Goal: Check status: Check status

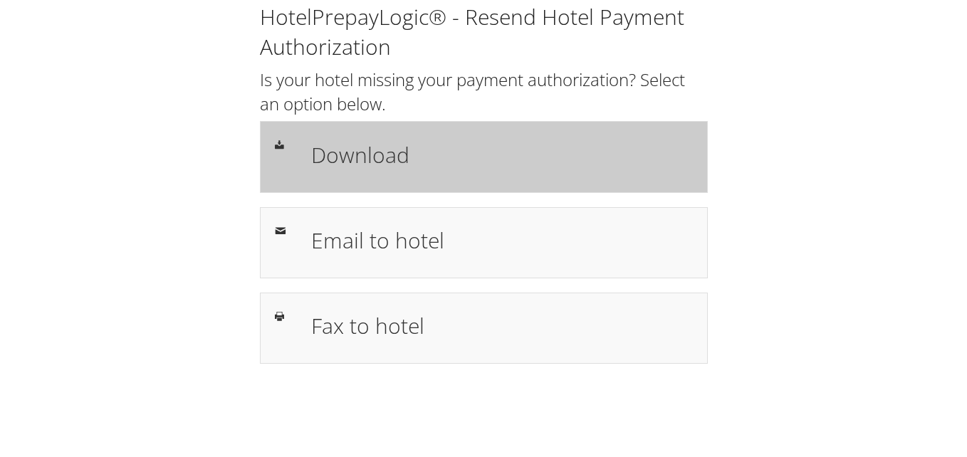
click at [380, 152] on h1 "Download" at bounding box center [502, 155] width 382 height 32
drag, startPoint x: 370, startPoint y: 161, endPoint x: 390, endPoint y: 174, distance: 23.5
click at [370, 161] on h1 "Download" at bounding box center [502, 155] width 382 height 32
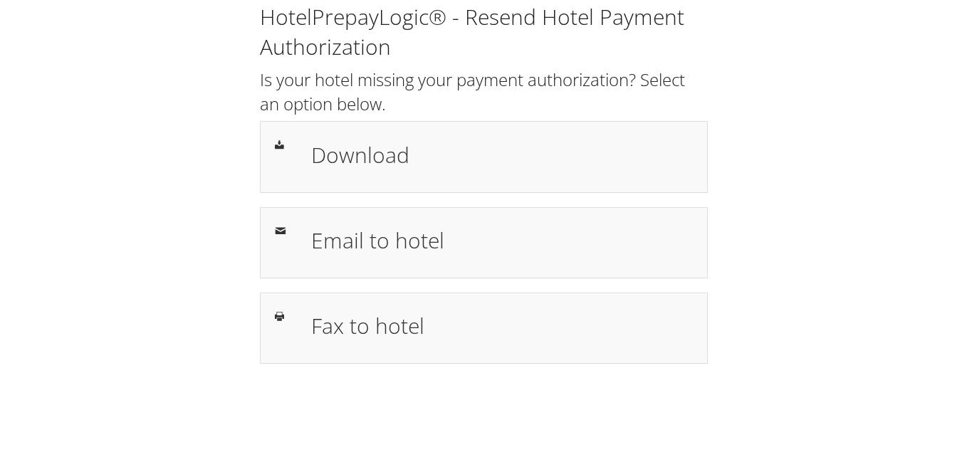
drag, startPoint x: 825, startPoint y: 228, endPoint x: 815, endPoint y: 241, distance: 16.8
click at [825, 228] on div "HotelPrepayLogic® - Resend Hotel Payment Authorization Is your hotel missing yo…" at bounding box center [483, 189] width 939 height 378
click at [821, 279] on div "HotelPrepayLogic® - Resend Hotel Payment Authorization Is your hotel missing yo…" at bounding box center [483, 189] width 939 height 378
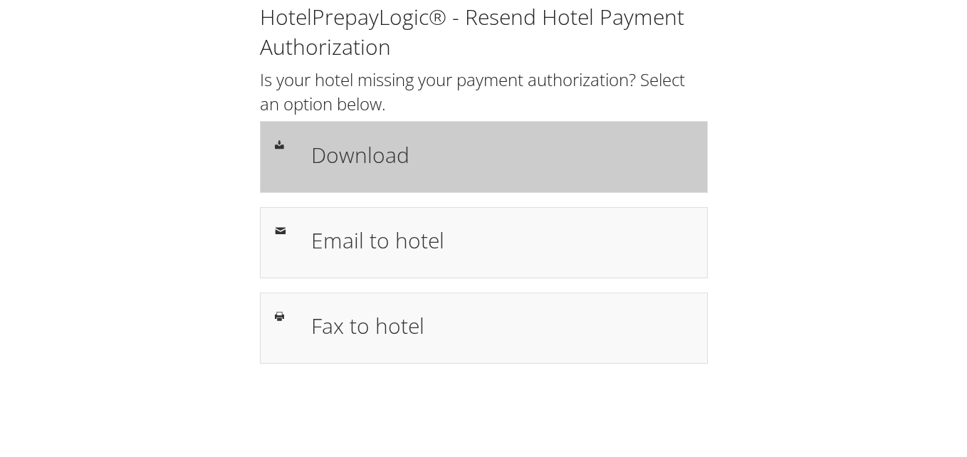
click at [376, 165] on h1 "Download" at bounding box center [502, 155] width 382 height 32
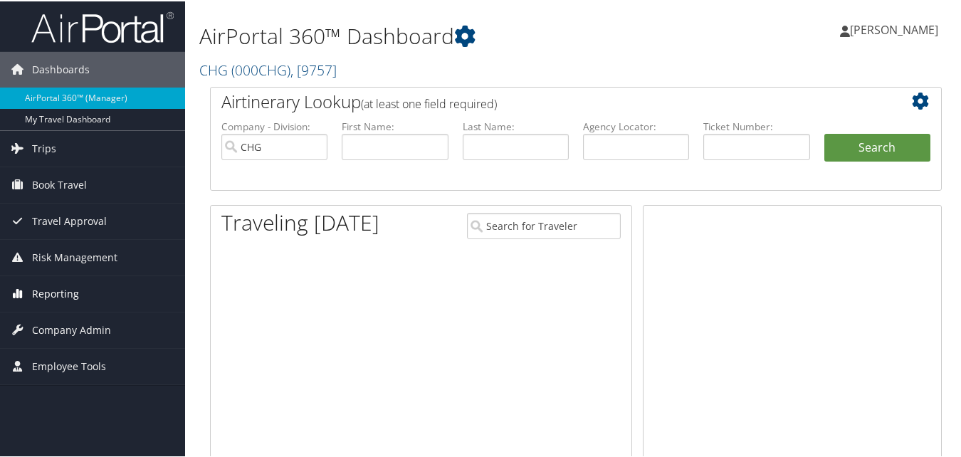
click at [57, 291] on span "Reporting" at bounding box center [55, 293] width 47 height 36
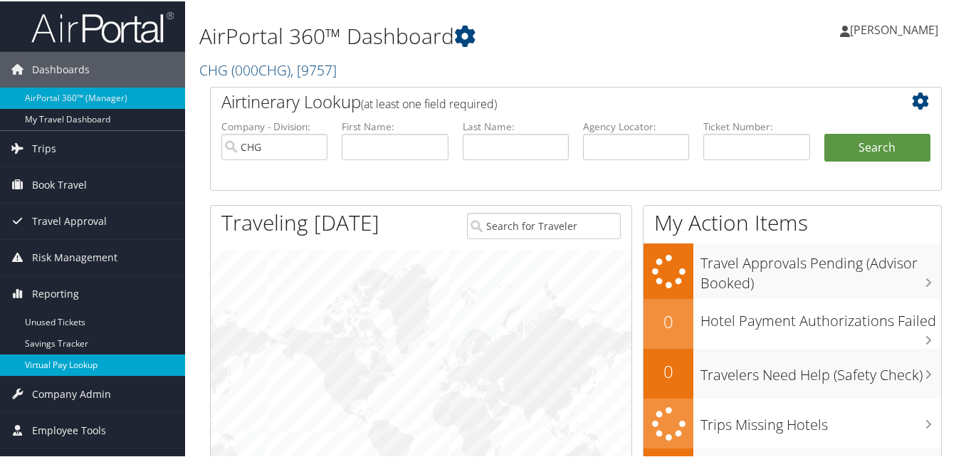
click at [56, 362] on link "Virtual Pay Lookup" at bounding box center [92, 363] width 185 height 21
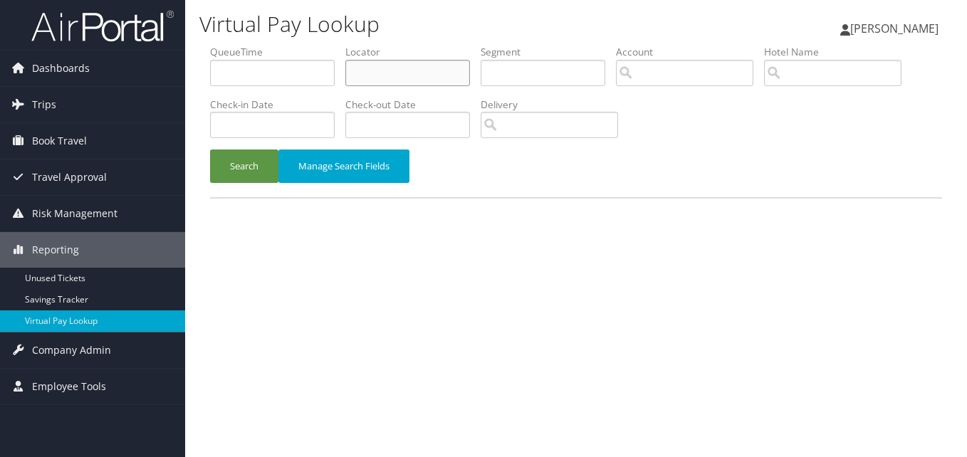
click at [399, 76] on input "text" at bounding box center [407, 73] width 125 height 26
paste input "YBHXOU"
click at [210, 150] on button "Search" at bounding box center [244, 166] width 68 height 33
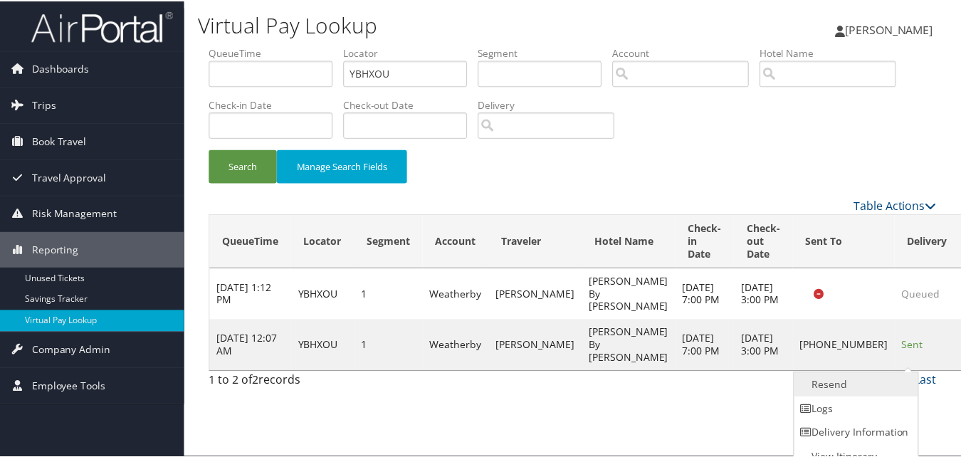
scroll to position [14, 0]
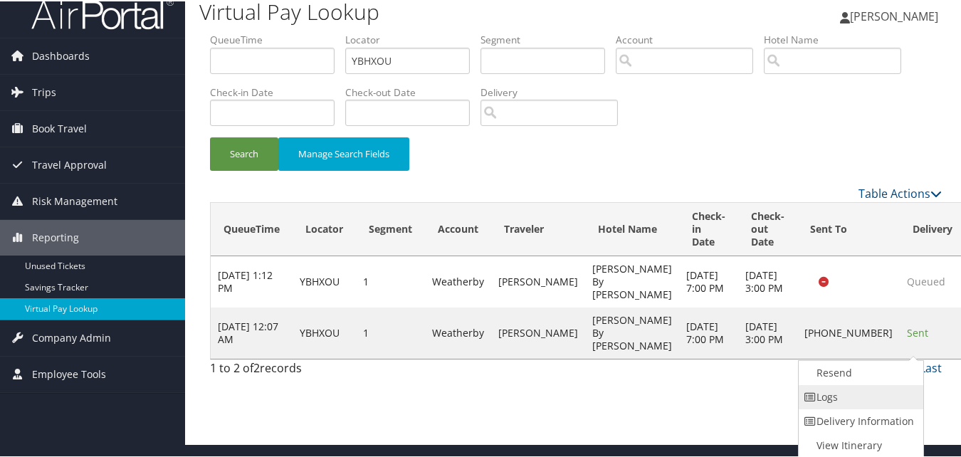
click at [834, 389] on link "Logs" at bounding box center [860, 396] width 122 height 24
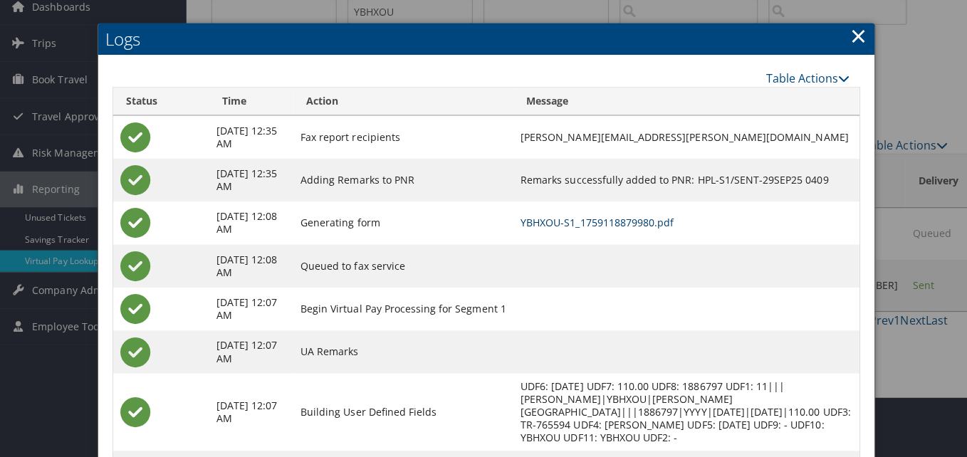
scroll to position [0, 0]
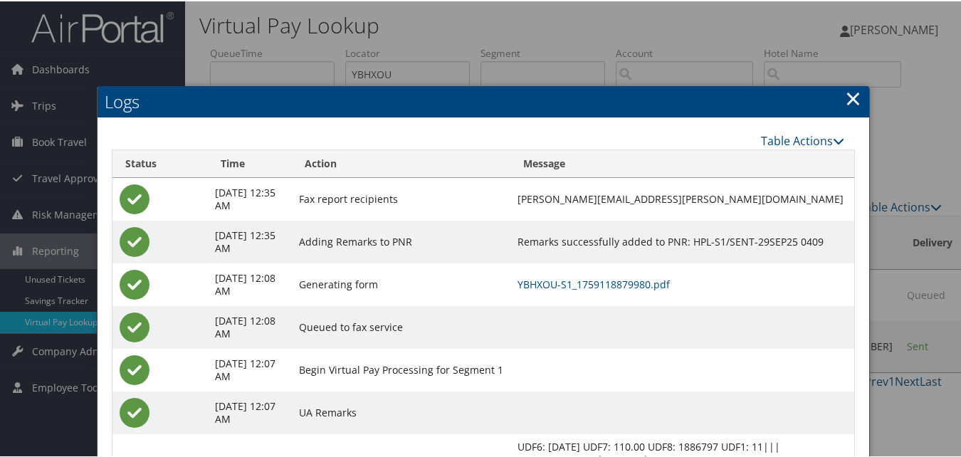
click at [855, 98] on link "×" at bounding box center [853, 97] width 16 height 28
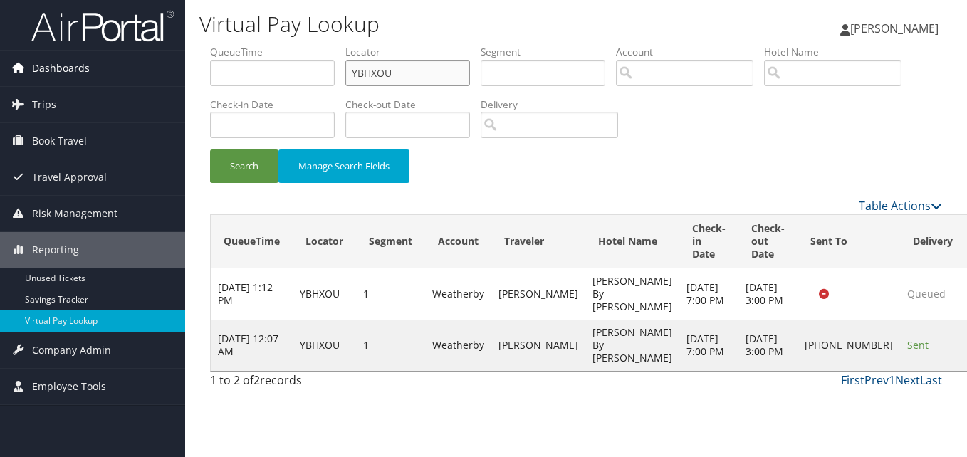
drag, startPoint x: 394, startPoint y: 75, endPoint x: 107, endPoint y: 76, distance: 287.7
click at [109, 75] on div "Dashboards AirPortal 360™ (Manager) My Travel Dashboard Trips Airtinerary® Look…" at bounding box center [483, 228] width 967 height 457
click at [210, 150] on button "Search" at bounding box center [244, 166] width 68 height 33
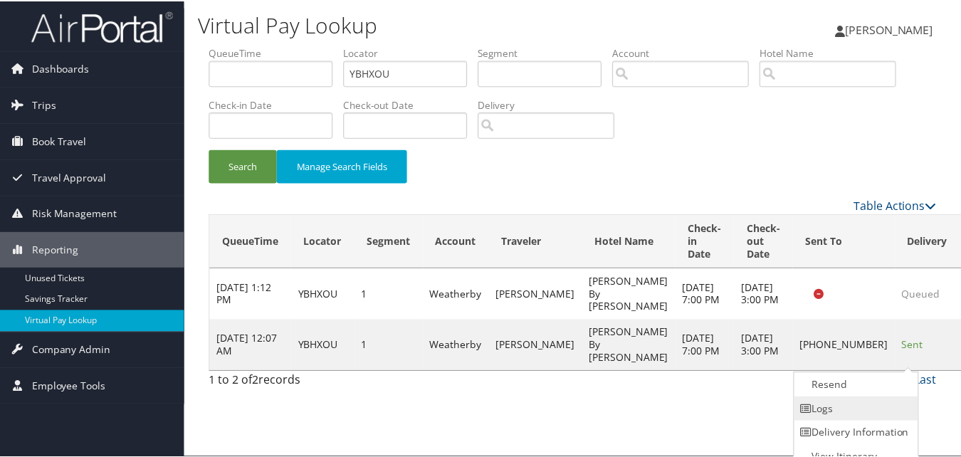
scroll to position [14, 0]
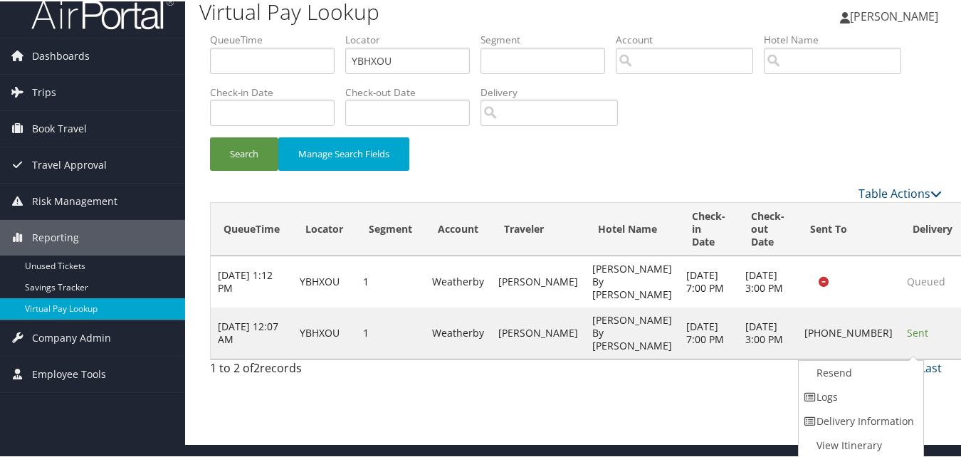
drag, startPoint x: 829, startPoint y: 397, endPoint x: 891, endPoint y: 403, distance: 62.3
click at [830, 397] on link "Logs" at bounding box center [860, 396] width 122 height 24
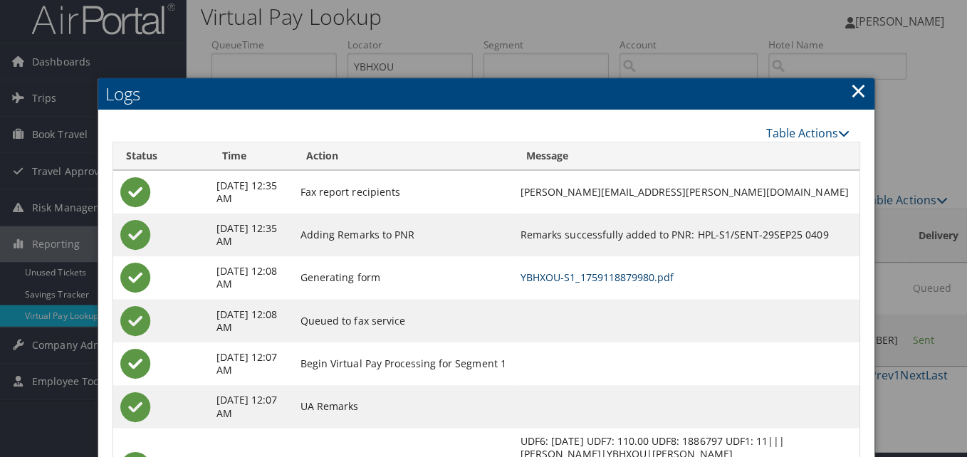
scroll to position [0, 0]
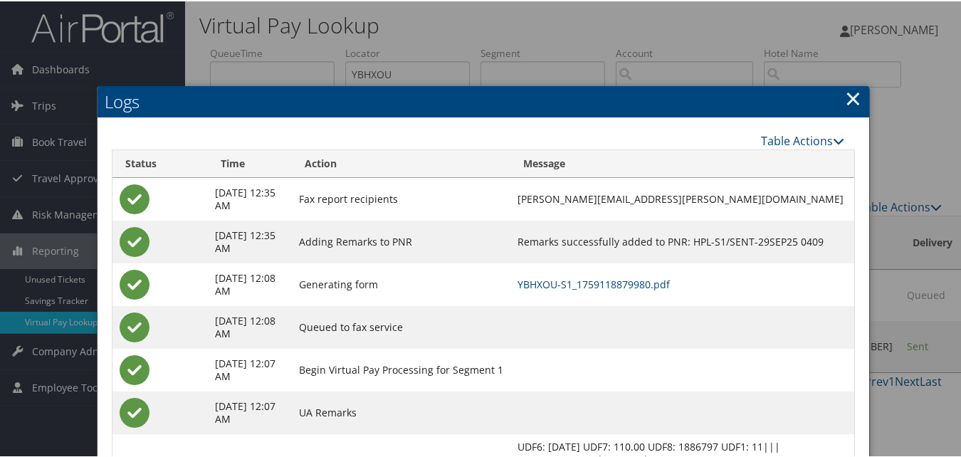
click at [856, 98] on link "×" at bounding box center [853, 97] width 16 height 28
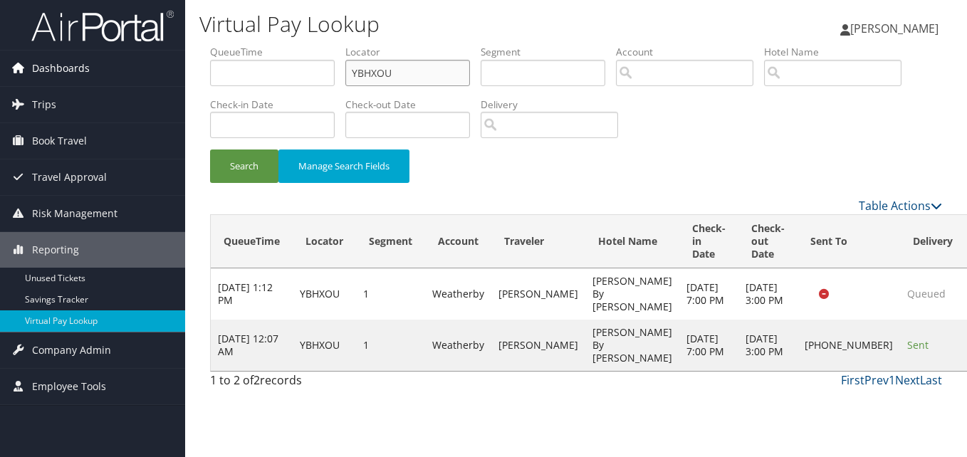
drag, startPoint x: 426, startPoint y: 74, endPoint x: 157, endPoint y: 83, distance: 268.6
click at [164, 81] on div "Dashboards AirPortal 360™ (Manager) My Travel Dashboard Trips Airtinerary® Look…" at bounding box center [483, 228] width 967 height 457
paste input "IRRDM"
click at [210, 150] on button "Search" at bounding box center [244, 166] width 68 height 33
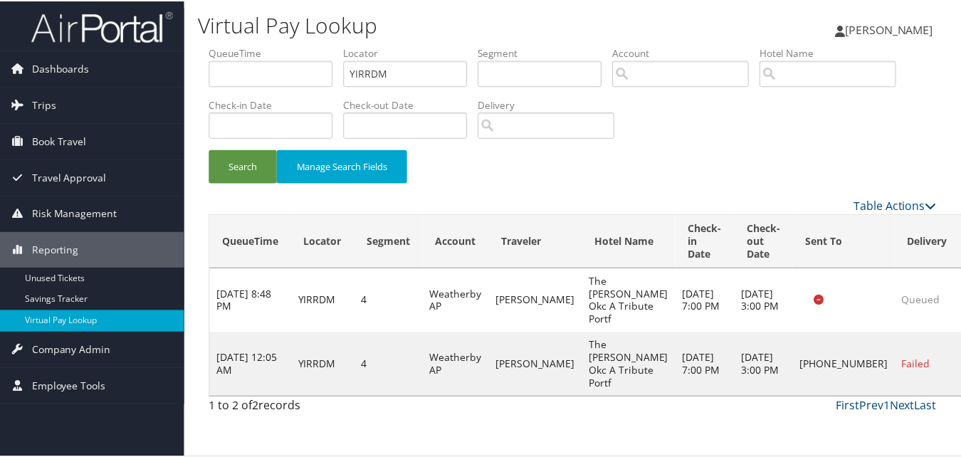
scroll to position [33, 0]
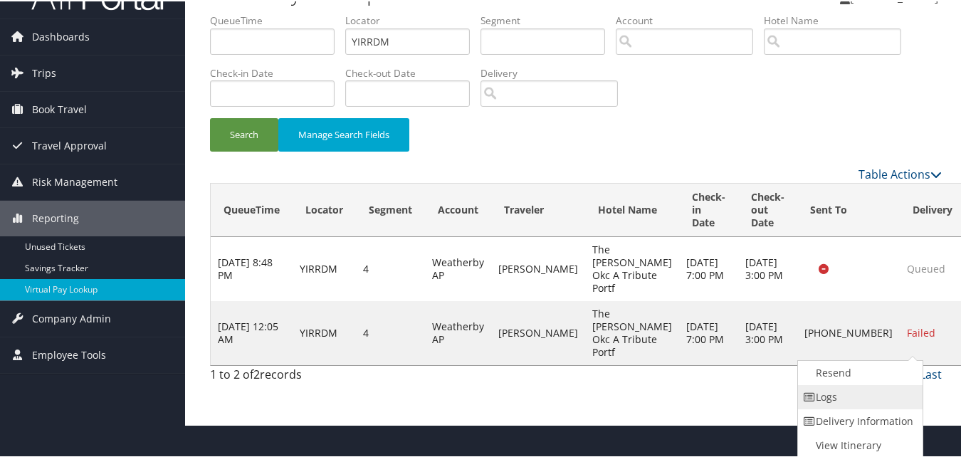
click at [857, 398] on link "Logs" at bounding box center [859, 396] width 122 height 24
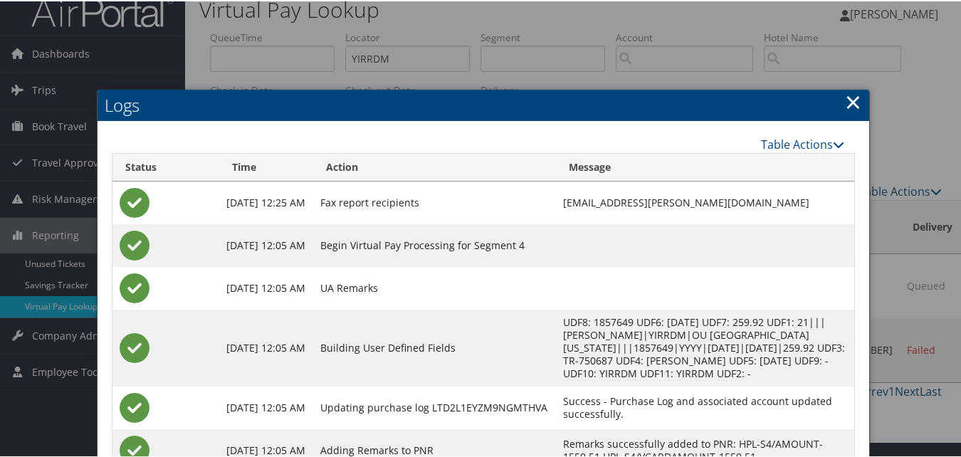
scroll to position [12, 0]
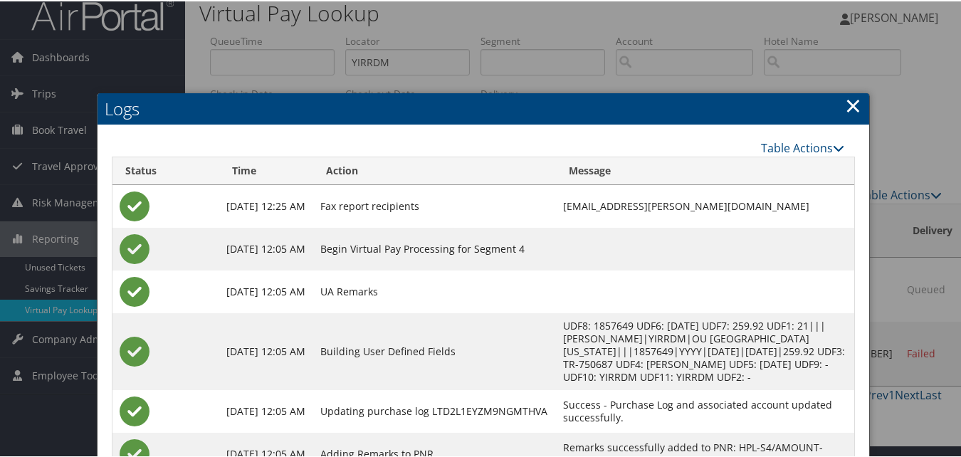
click at [850, 105] on link "×" at bounding box center [853, 104] width 16 height 28
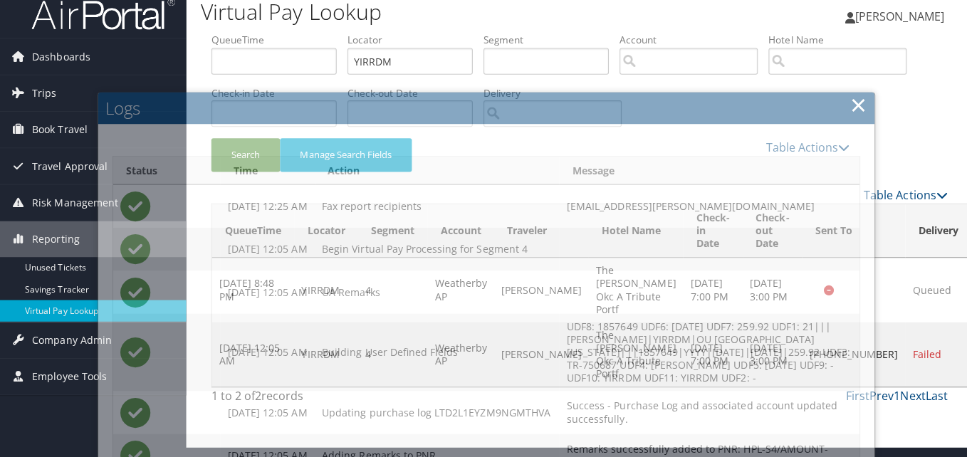
scroll to position [0, 0]
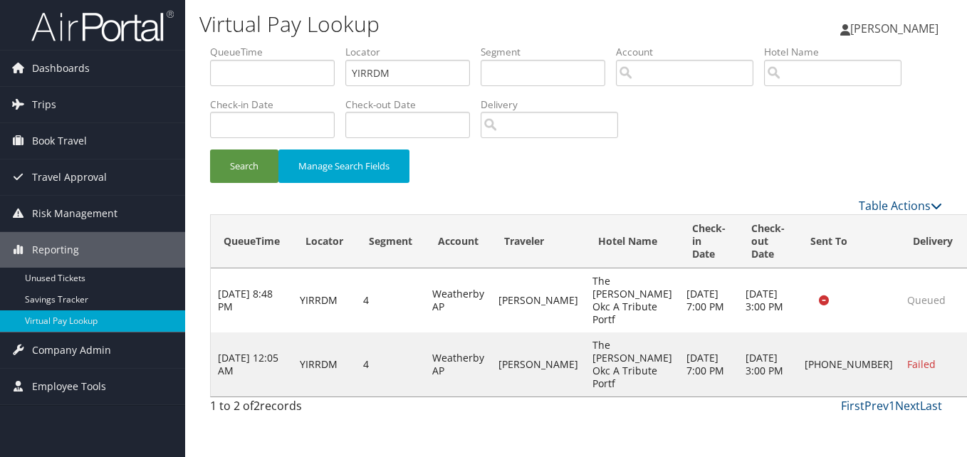
click at [721, 173] on div "Search Manage Search Fields" at bounding box center [575, 174] width 753 height 48
click at [558, 173] on div "Search Manage Search Fields" at bounding box center [575, 174] width 753 height 48
drag, startPoint x: 377, startPoint y: 70, endPoint x: 114, endPoint y: 70, distance: 263.5
click at [115, 70] on div "Dashboards AirPortal 360™ (Manager) My Travel Dashboard Trips Airtinerary® Look…" at bounding box center [483, 228] width 967 height 457
paste input "SDXSFP"
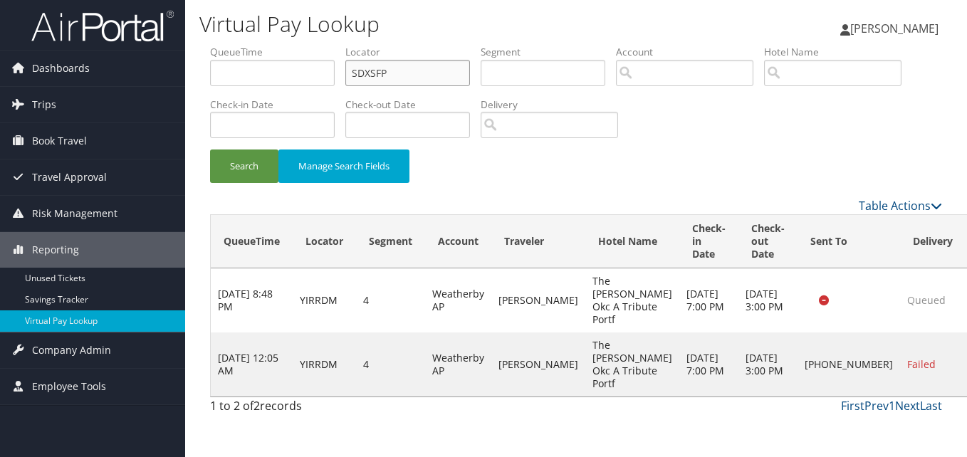
click at [210, 150] on button "Search" at bounding box center [244, 166] width 68 height 33
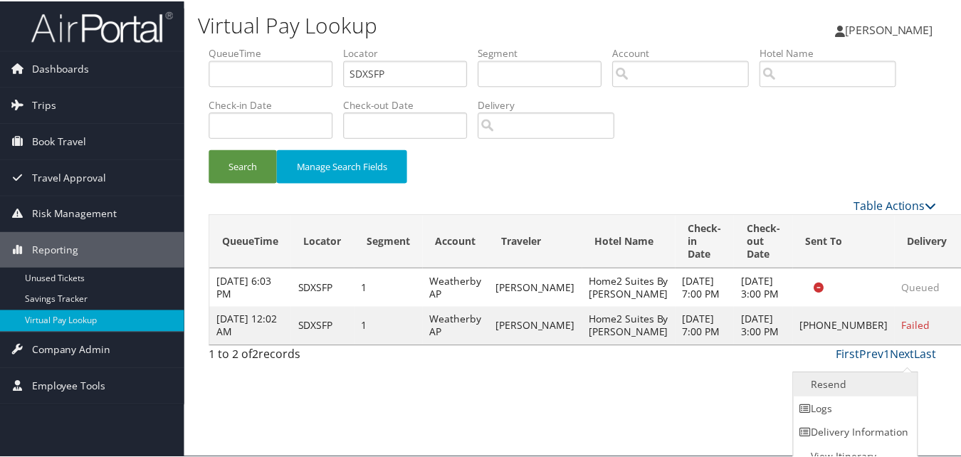
scroll to position [14, 0]
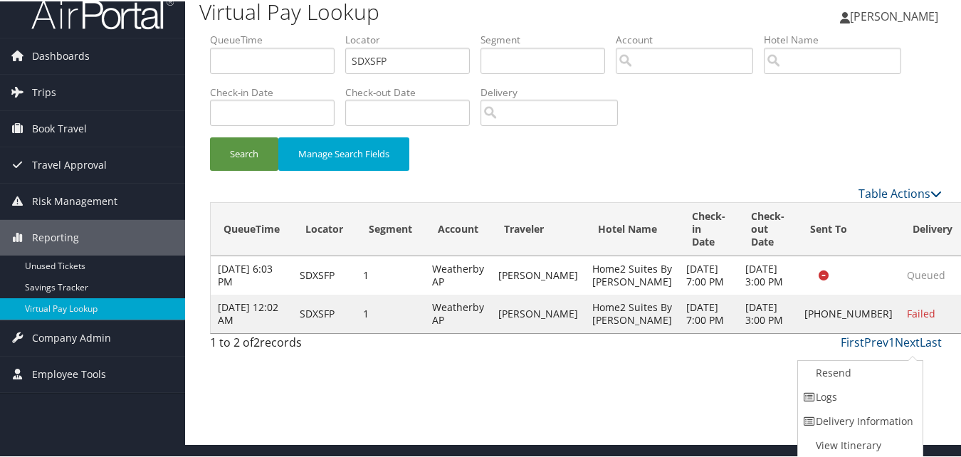
click at [837, 396] on link "Logs" at bounding box center [859, 396] width 122 height 24
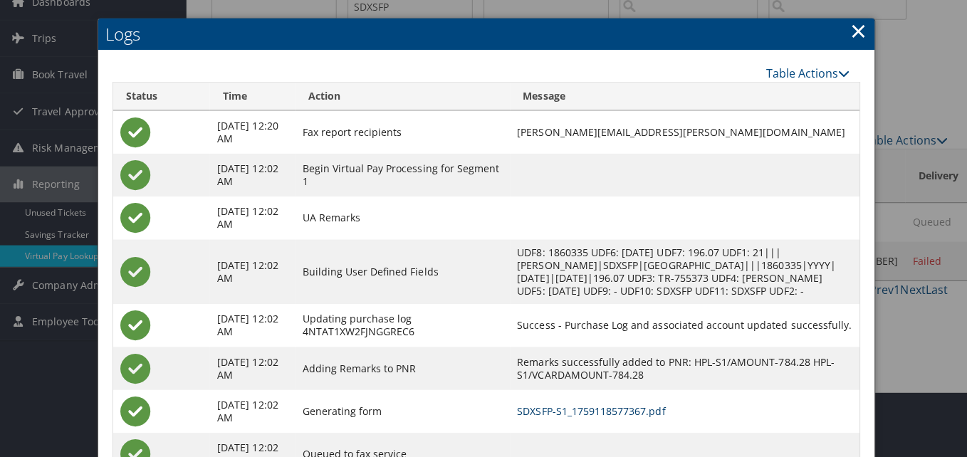
scroll to position [0, 0]
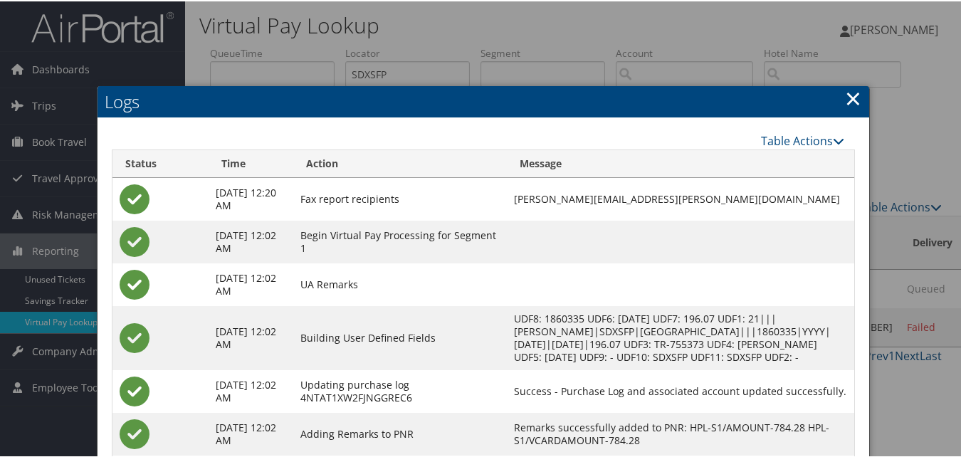
click at [850, 96] on link "×" at bounding box center [853, 97] width 16 height 28
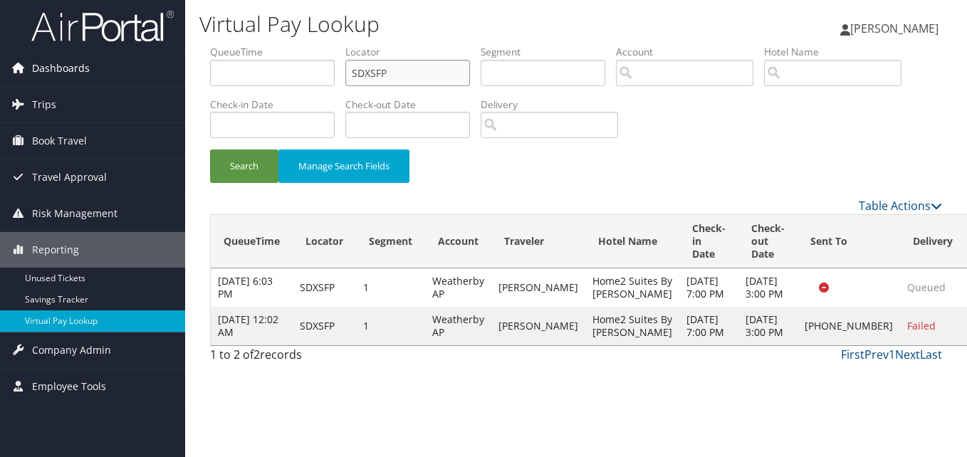
drag, startPoint x: 308, startPoint y: 67, endPoint x: 141, endPoint y: 62, distance: 167.4
click at [147, 62] on div "Dashboards AirPortal 360™ (Manager) My Travel Dashboard Trips Airtinerary® Look…" at bounding box center [483, 228] width 967 height 457
paste input "YIRRDM"
type input "YIRRDM"
click at [210, 150] on button "Search" at bounding box center [244, 166] width 68 height 33
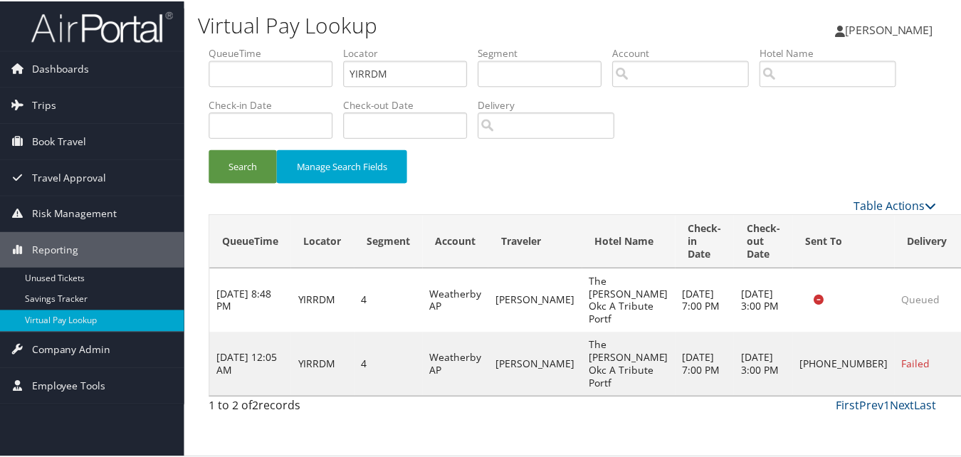
scroll to position [33, 0]
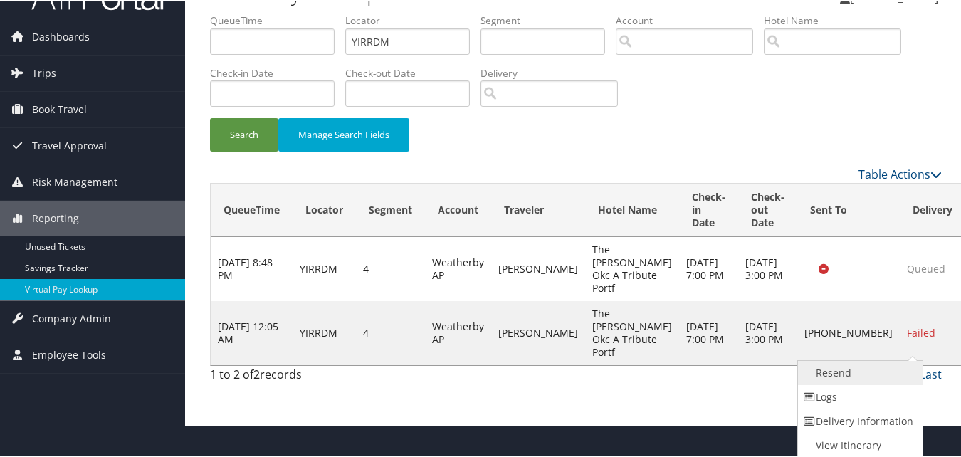
click at [831, 382] on link "Resend" at bounding box center [859, 372] width 122 height 24
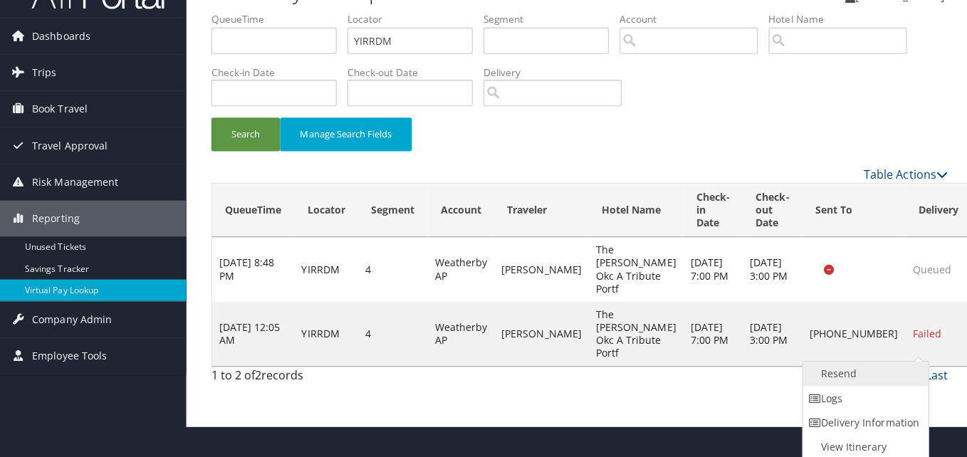
scroll to position [0, 0]
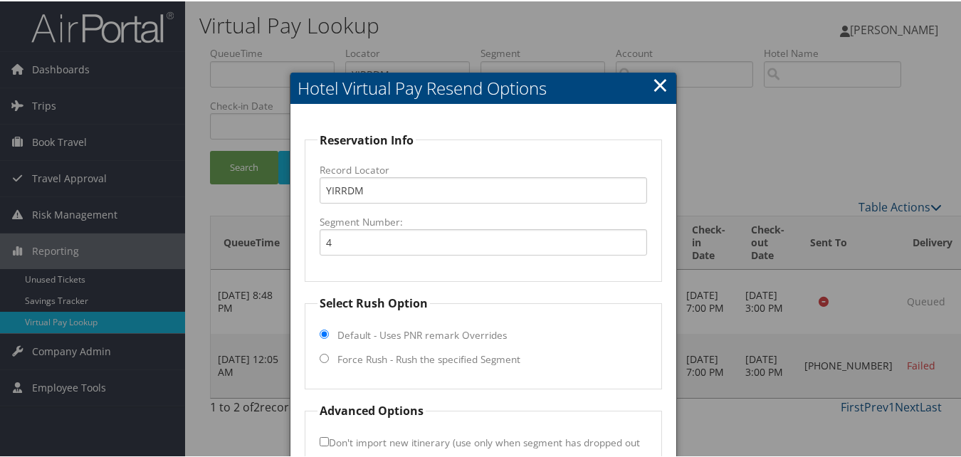
click at [666, 80] on h2 "Hotel Virtual Pay Resend Options" at bounding box center [483, 86] width 385 height 31
click at [660, 82] on link "×" at bounding box center [660, 83] width 16 height 28
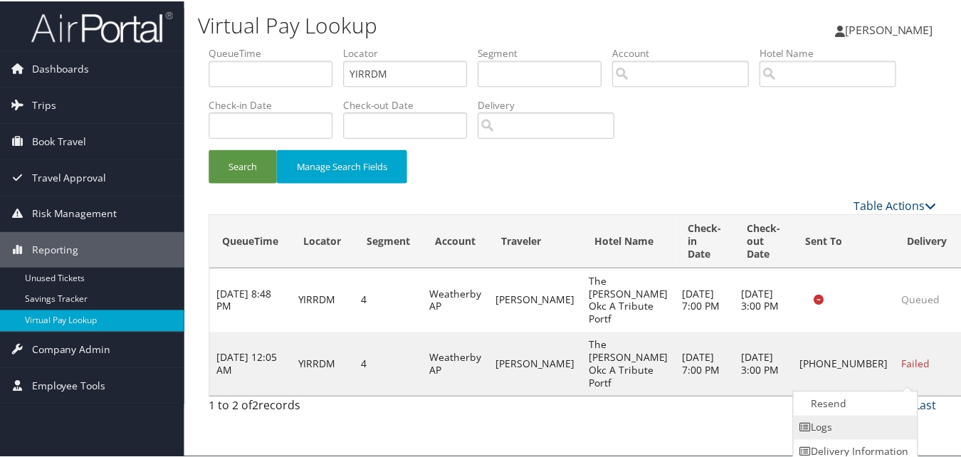
scroll to position [33, 0]
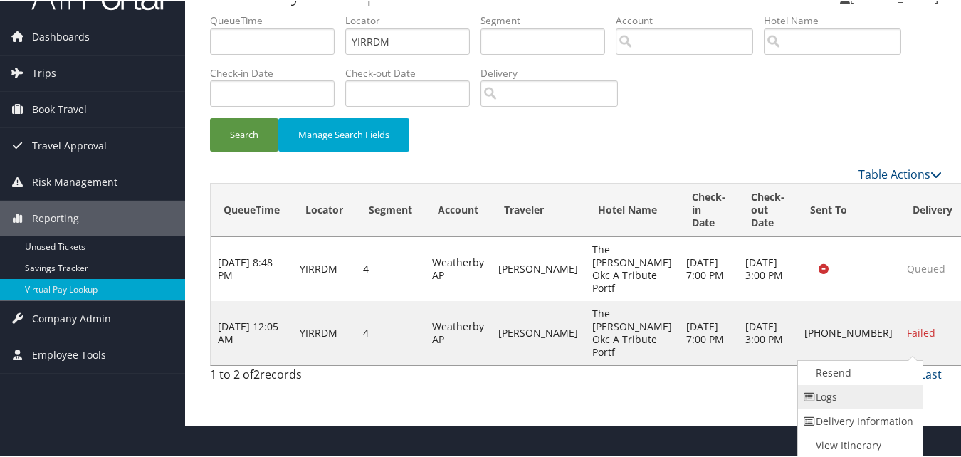
click at [869, 401] on link "Logs" at bounding box center [859, 396] width 122 height 24
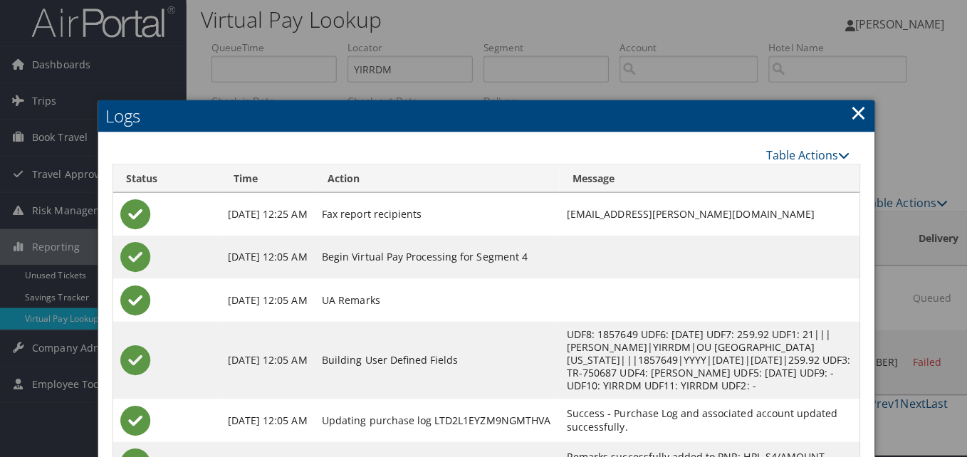
scroll to position [0, 0]
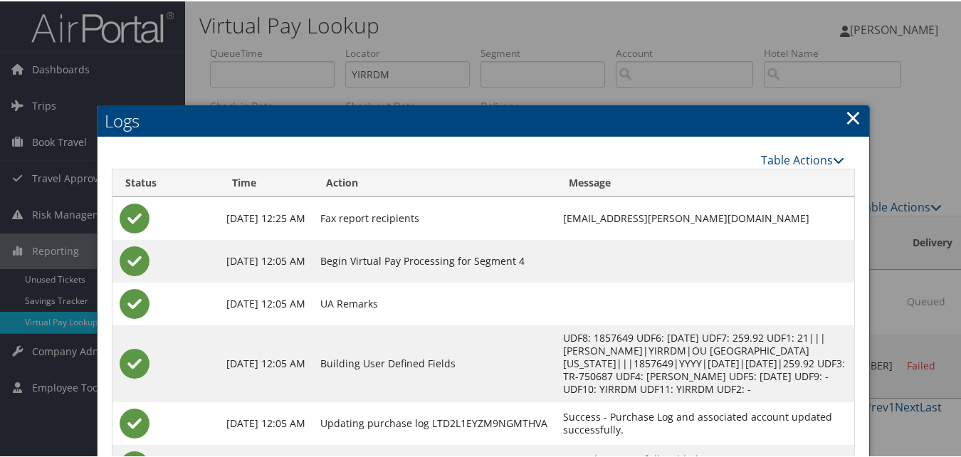
click at [846, 119] on link "×" at bounding box center [853, 116] width 16 height 28
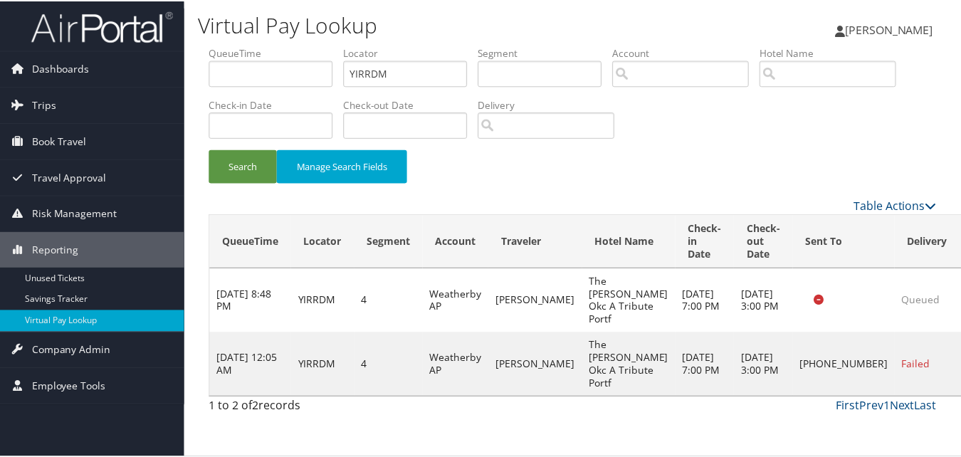
scroll to position [33, 0]
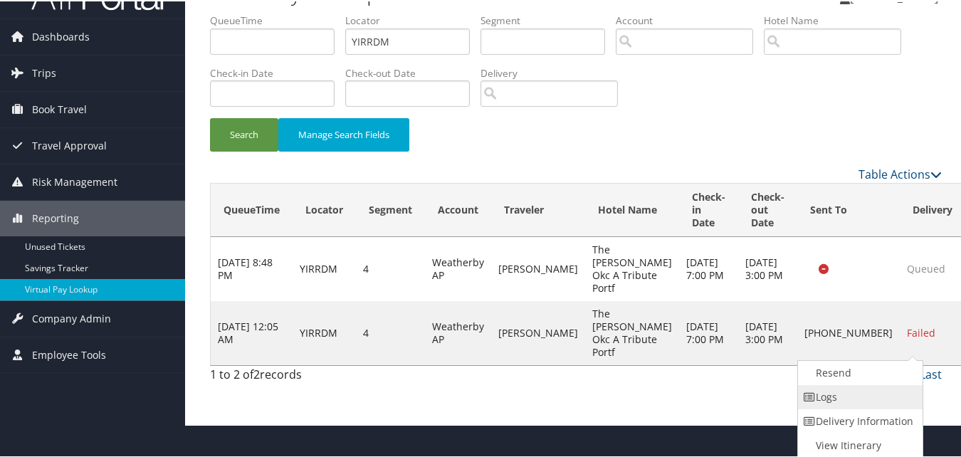
click at [847, 399] on link "Logs" at bounding box center [859, 396] width 122 height 24
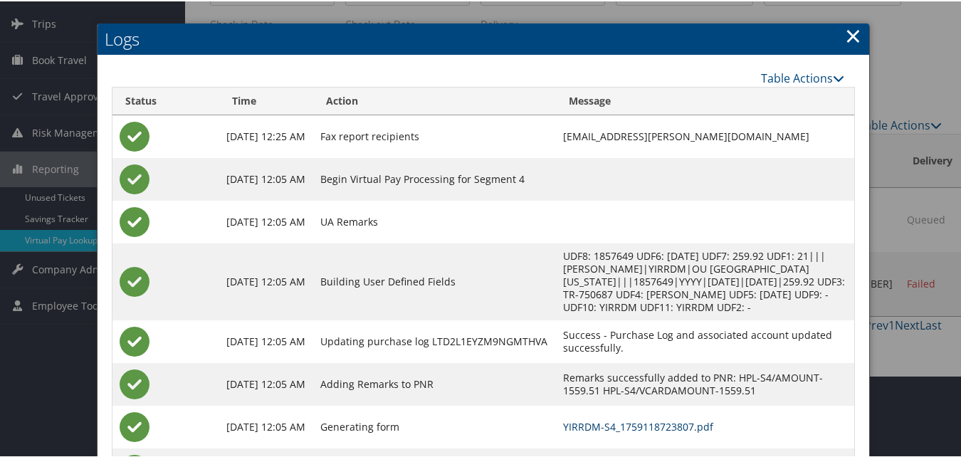
scroll to position [0, 0]
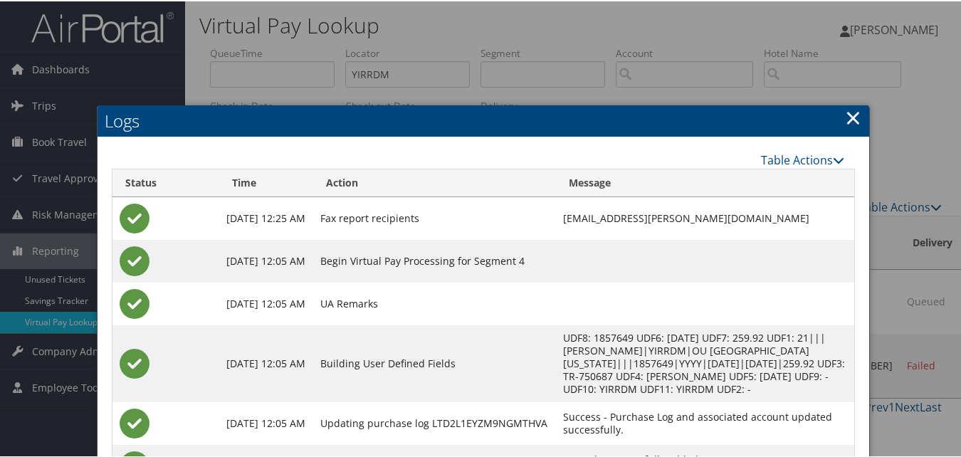
click at [847, 119] on link "×" at bounding box center [853, 116] width 16 height 28
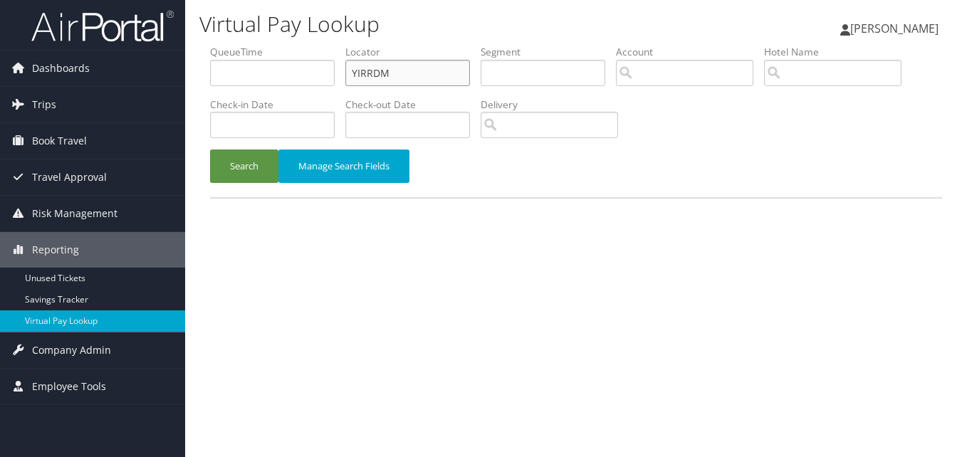
click at [210, 71] on form "QueueTime Locator YIRRDM Segment Account Traveler Hotel Name Check-in Date Chec…" at bounding box center [576, 121] width 732 height 152
paste input "text"
click at [422, 74] on input "text" at bounding box center [407, 73] width 125 height 26
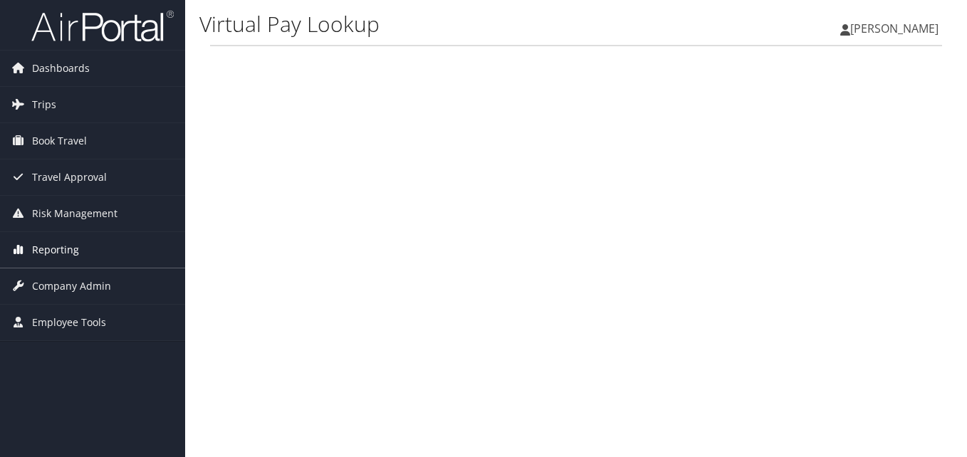
click at [58, 246] on span "Reporting" at bounding box center [55, 250] width 47 height 36
click at [63, 247] on span "Reporting" at bounding box center [55, 250] width 47 height 36
click at [63, 246] on span "Reporting" at bounding box center [55, 250] width 47 height 36
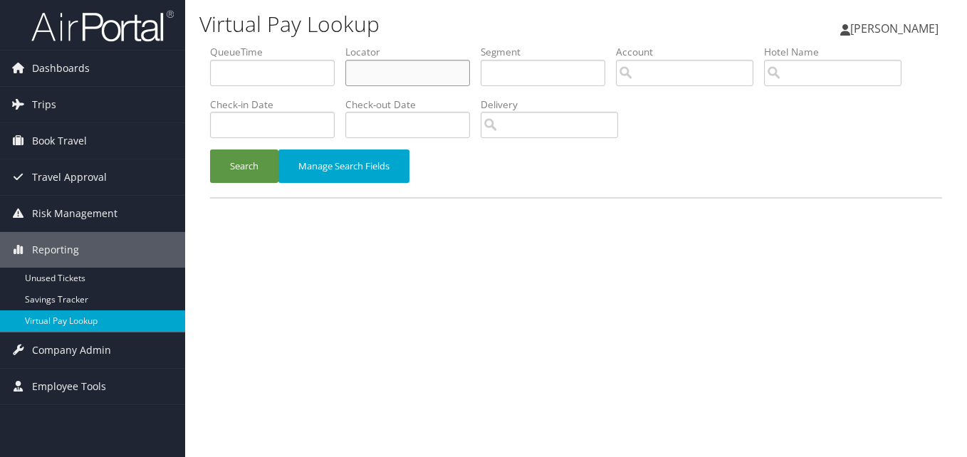
click at [394, 80] on input "text" at bounding box center [407, 73] width 125 height 26
paste input "WNSYHN"
click at [210, 150] on button "Search" at bounding box center [244, 166] width 68 height 33
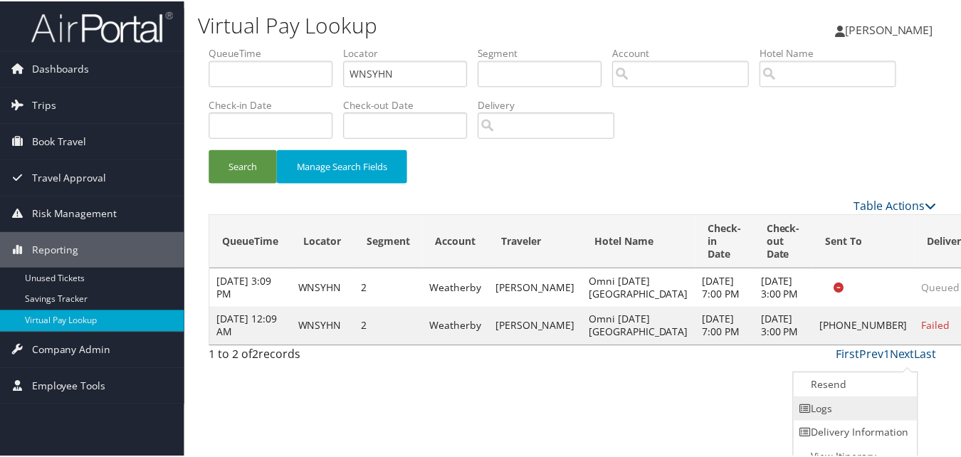
scroll to position [14, 0]
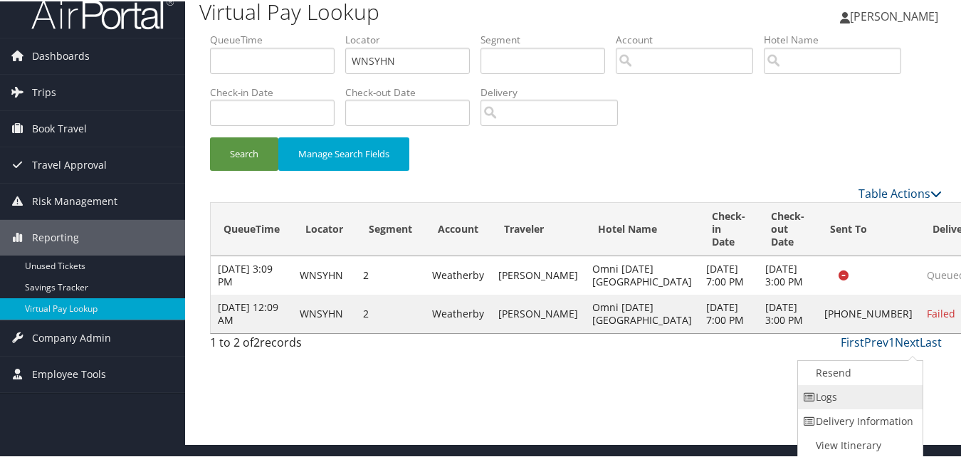
click at [858, 399] on link "Logs" at bounding box center [859, 396] width 122 height 24
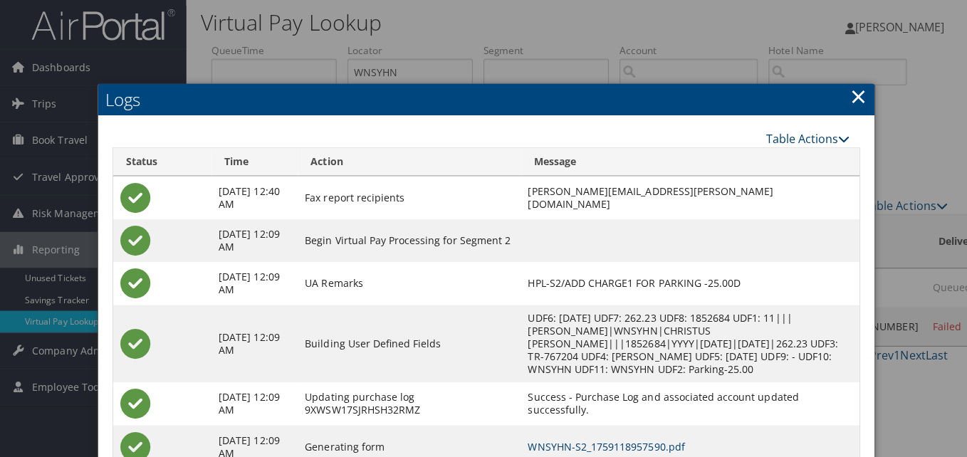
scroll to position [0, 0]
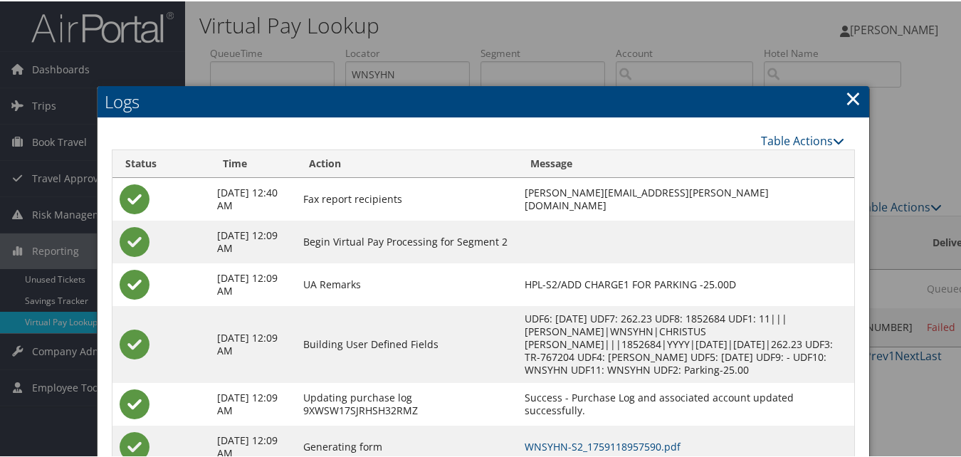
drag, startPoint x: 850, startPoint y: 100, endPoint x: 825, endPoint y: 117, distance: 30.2
click at [850, 100] on link "×" at bounding box center [853, 97] width 16 height 28
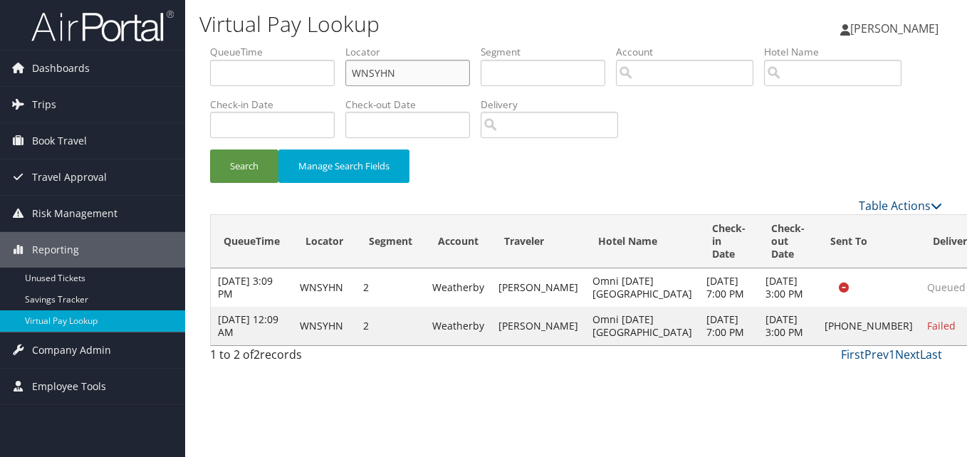
drag, startPoint x: 380, startPoint y: 78, endPoint x: 199, endPoint y: 89, distance: 181.2
click at [199, 89] on div "Virtual Pay Lookup [PERSON_NAME] [PERSON_NAME] My Settings Travel Agency Contac…" at bounding box center [576, 228] width 782 height 457
paste input "YGQVFM"
type input "YGQVFM"
click at [210, 150] on button "Search" at bounding box center [244, 166] width 68 height 33
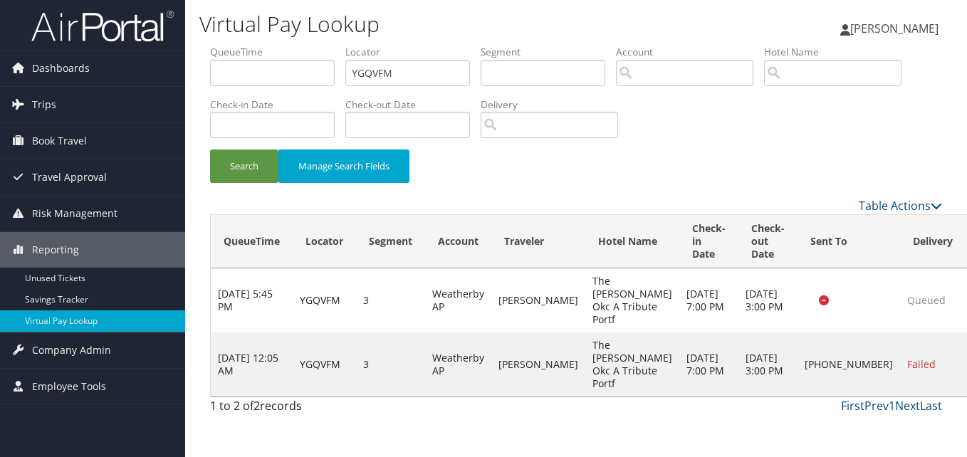
drag, startPoint x: 893, startPoint y: 384, endPoint x: 905, endPoint y: 388, distance: 12.8
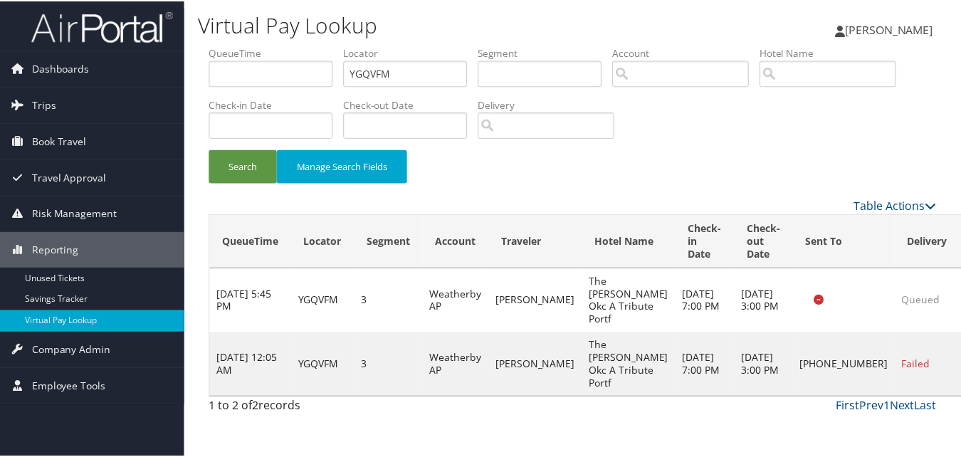
scroll to position [33, 0]
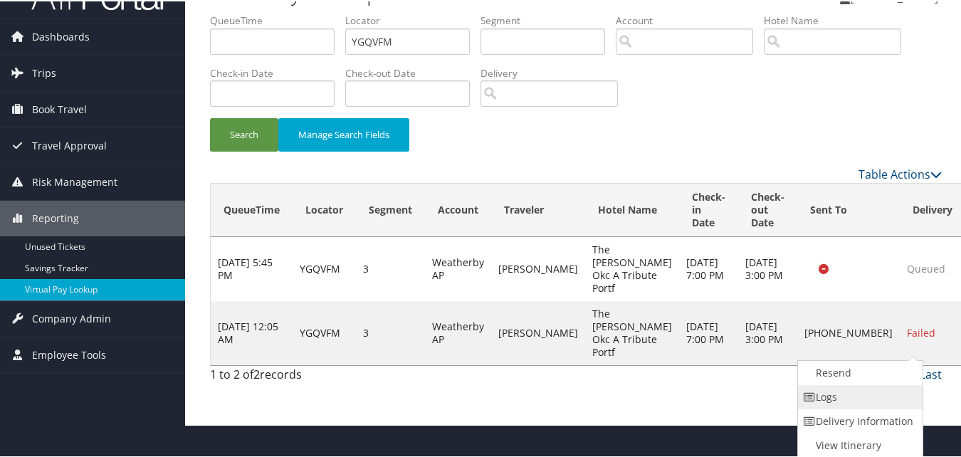
click at [850, 405] on link "Logs" at bounding box center [859, 396] width 122 height 24
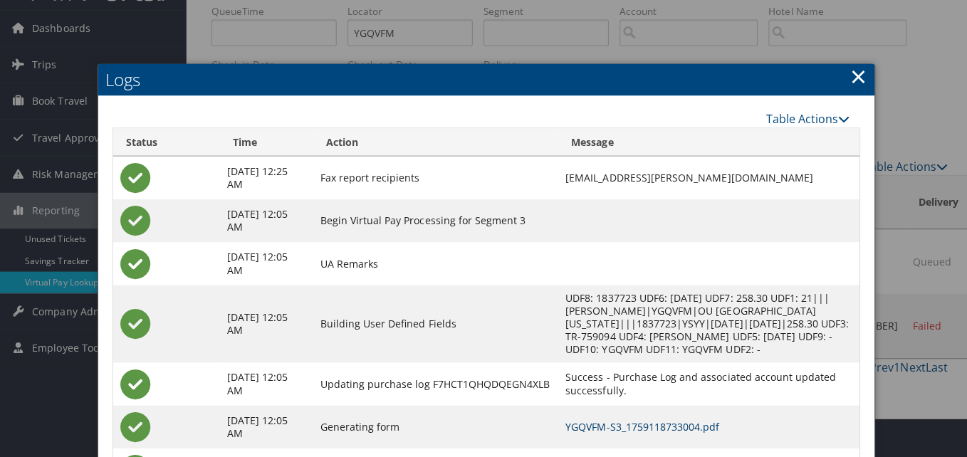
scroll to position [0, 0]
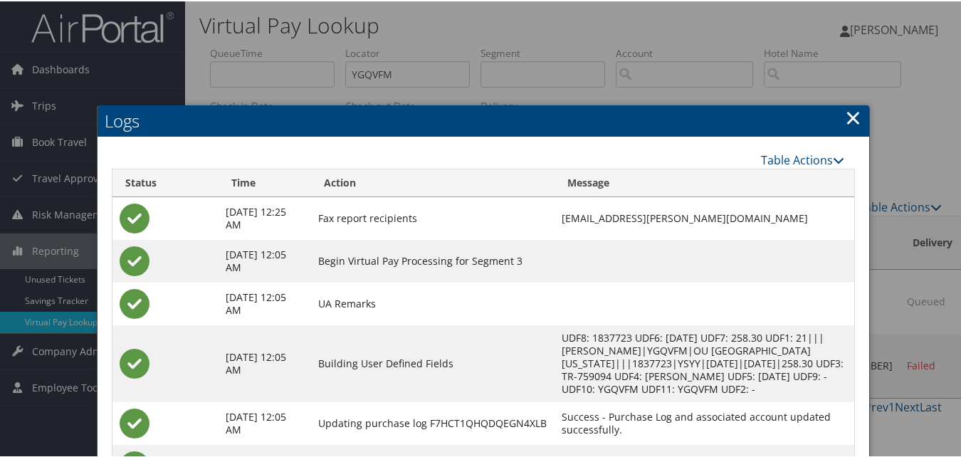
click at [846, 115] on link "×" at bounding box center [853, 116] width 16 height 28
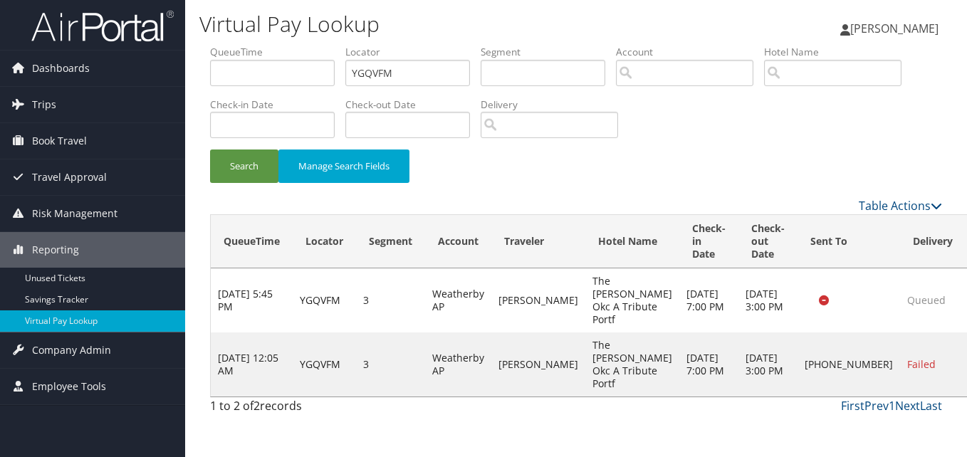
click at [647, 181] on div "Search Manage Search Fields" at bounding box center [575, 174] width 753 height 48
click at [649, 171] on div "Search Manage Search Fields" at bounding box center [575, 174] width 753 height 48
click at [704, 182] on div "Search Manage Search Fields" at bounding box center [575, 174] width 753 height 48
click at [767, 173] on div "Search Manage Search Fields" at bounding box center [575, 174] width 753 height 48
